Goal: Information Seeking & Learning: Learn about a topic

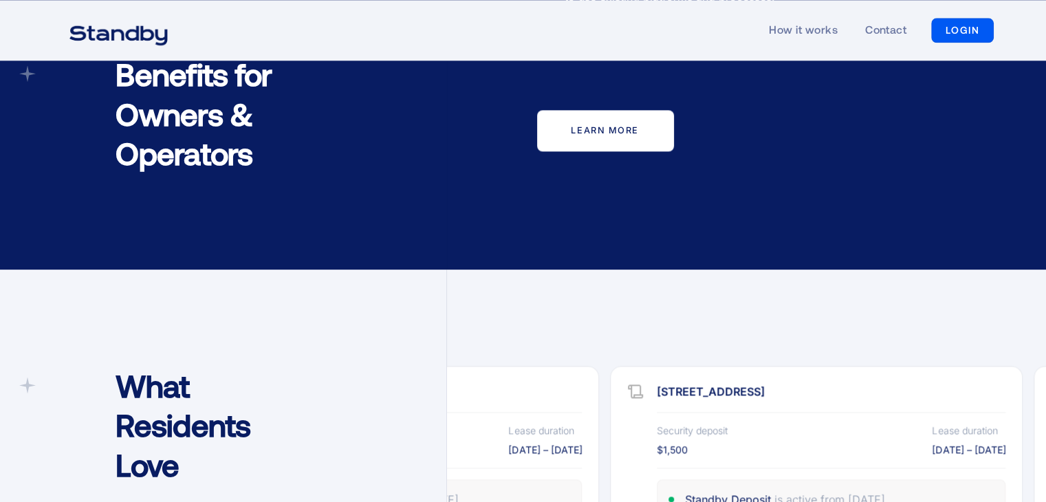
scroll to position [1858, 0]
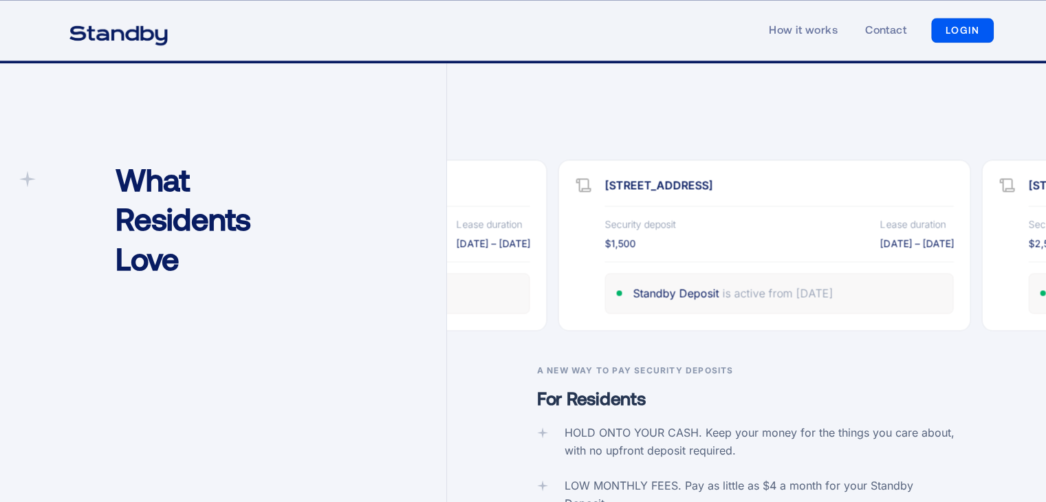
click at [94, 47] on img "home" at bounding box center [118, 34] width 133 height 34
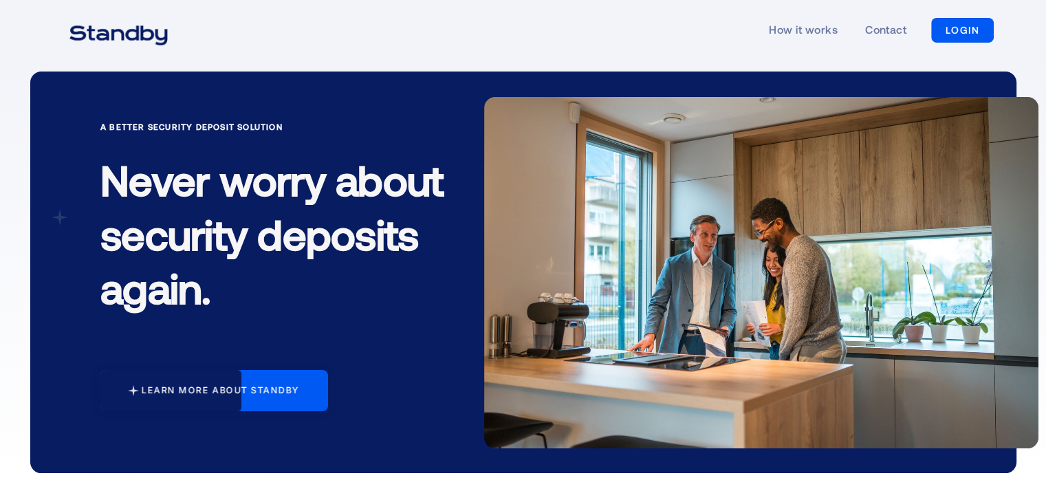
click at [251, 380] on link "Learn more about standby" at bounding box center [214, 390] width 228 height 41
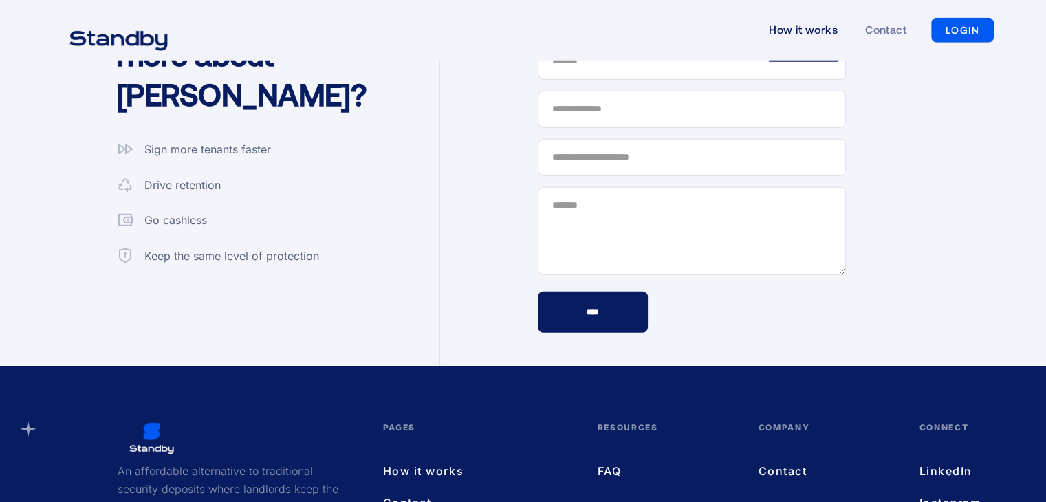
scroll to position [3657, 0]
